Goal: Check status: Check status

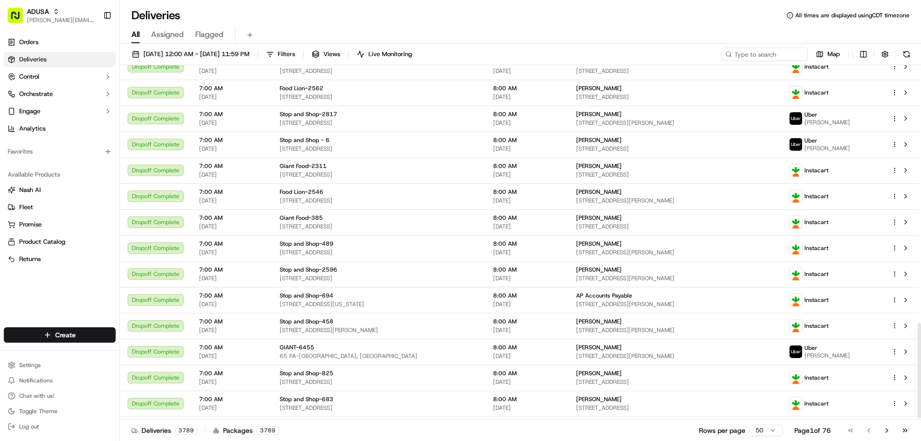
scroll to position [960, 0]
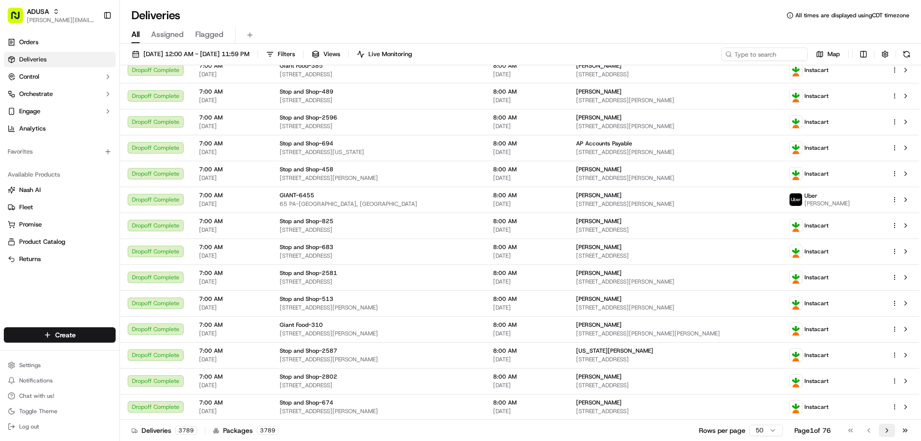
click at [887, 433] on button "Go to next page" at bounding box center [887, 430] width 16 height 13
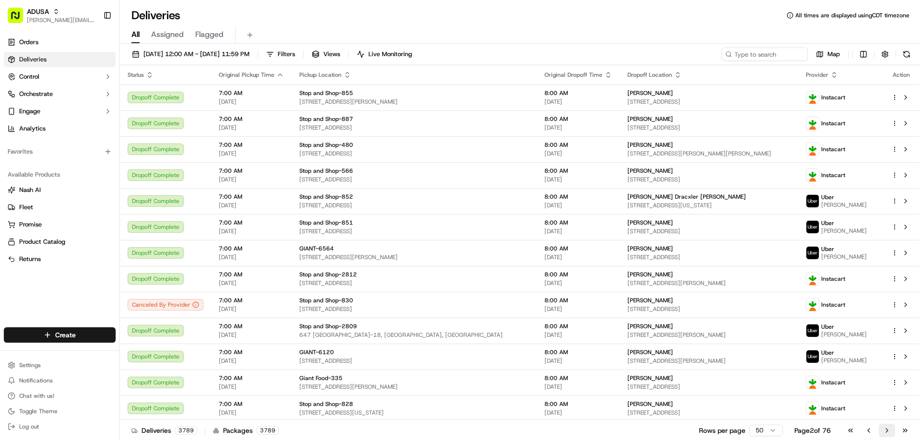
click at [887, 434] on button "Go to next page" at bounding box center [887, 430] width 16 height 13
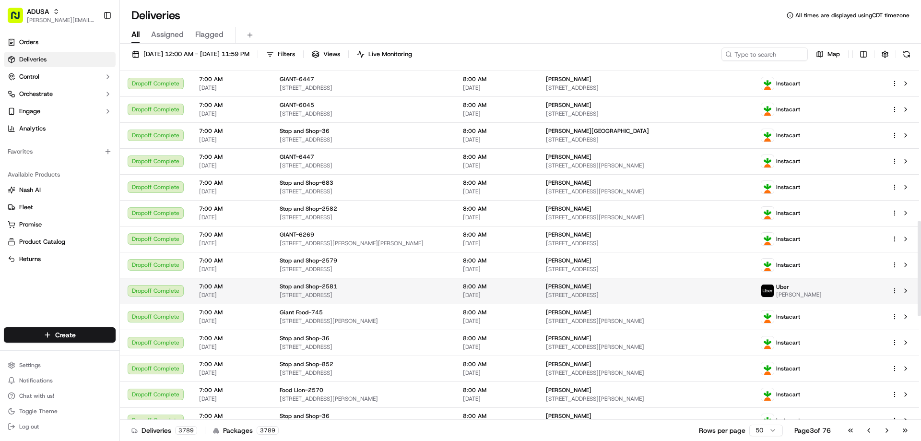
scroll to position [576, 0]
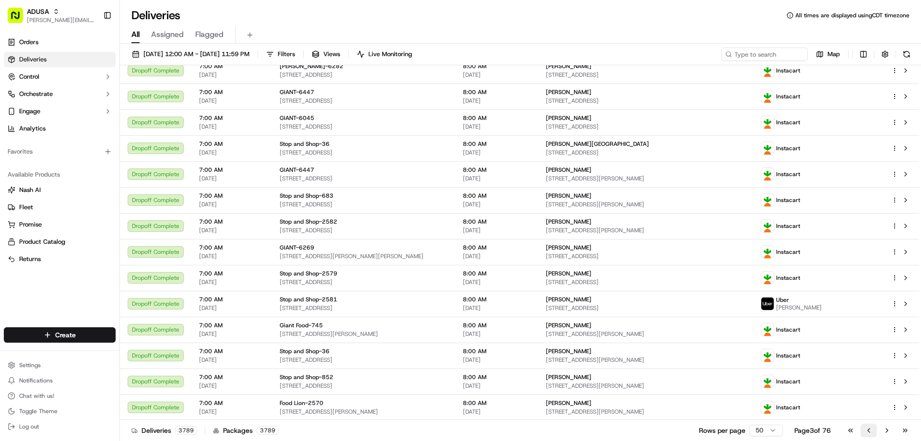
click at [866, 431] on button "Go to previous page" at bounding box center [868, 430] width 16 height 13
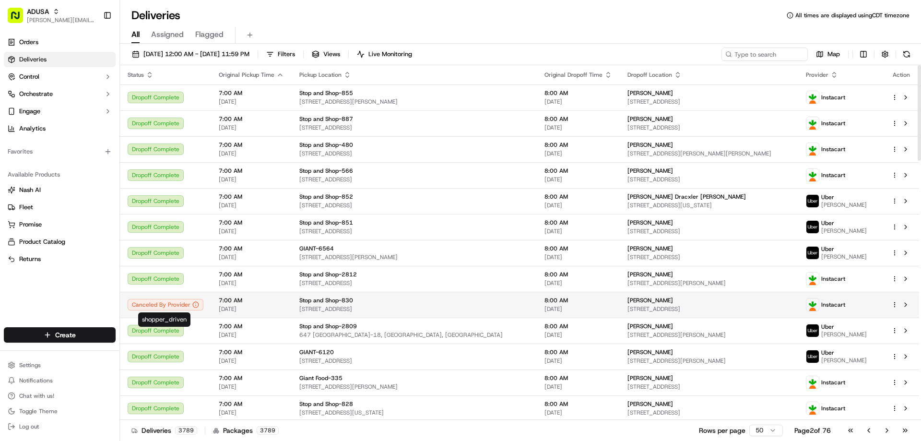
click at [169, 304] on div "Canceled By Provider" at bounding box center [166, 305] width 76 height 12
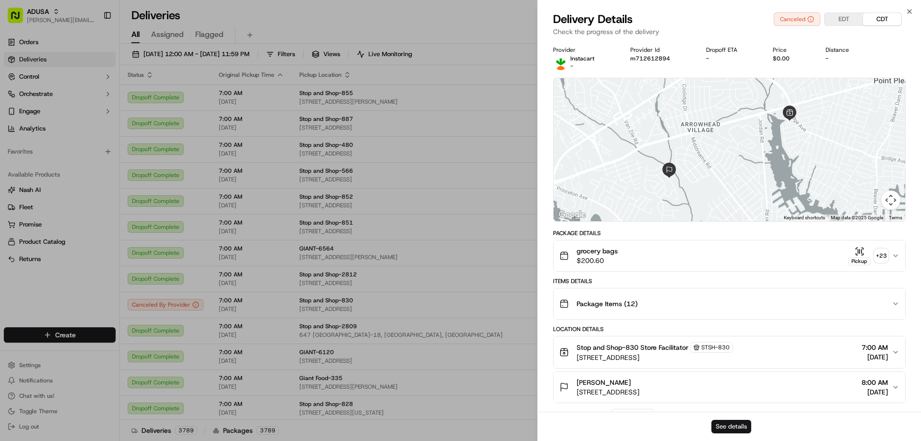
click at [729, 427] on button "See details" at bounding box center [731, 426] width 40 height 13
click at [911, 13] on icon "button" at bounding box center [909, 12] width 4 height 4
